Goal: Find specific page/section

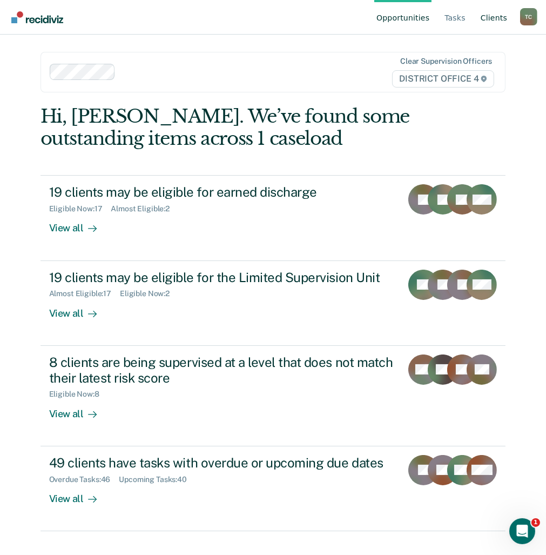
click at [488, 19] on link "Client s" at bounding box center [494, 17] width 31 height 35
